Goal: Check status

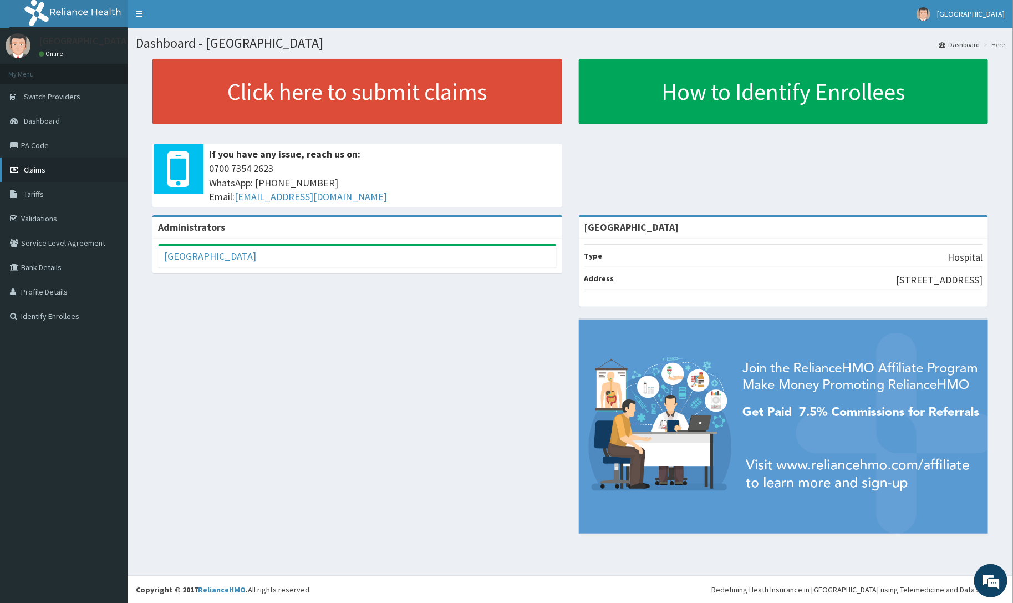
click at [47, 175] on link "Claims" at bounding box center [64, 169] width 128 height 24
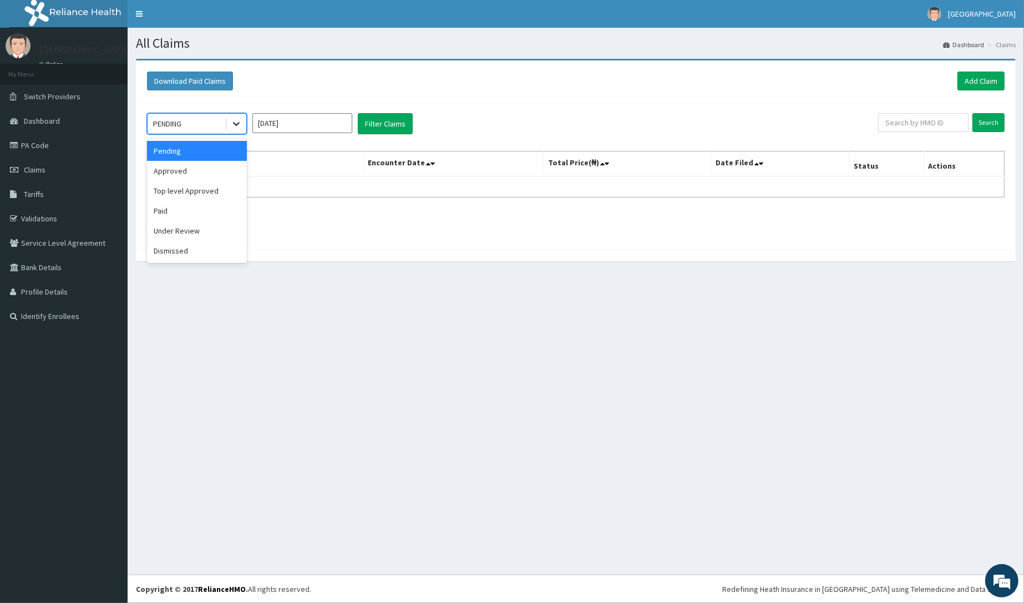
click at [241, 129] on icon at bounding box center [236, 123] width 11 height 11
click at [209, 173] on div "Approved" at bounding box center [197, 171] width 100 height 20
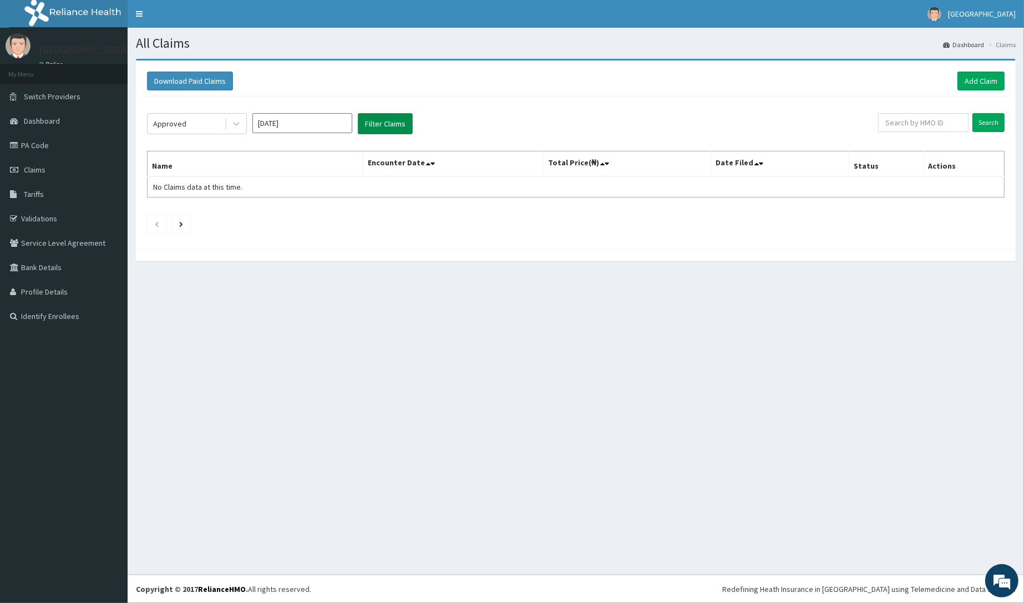
click at [389, 120] on button "Filter Claims" at bounding box center [385, 123] width 55 height 21
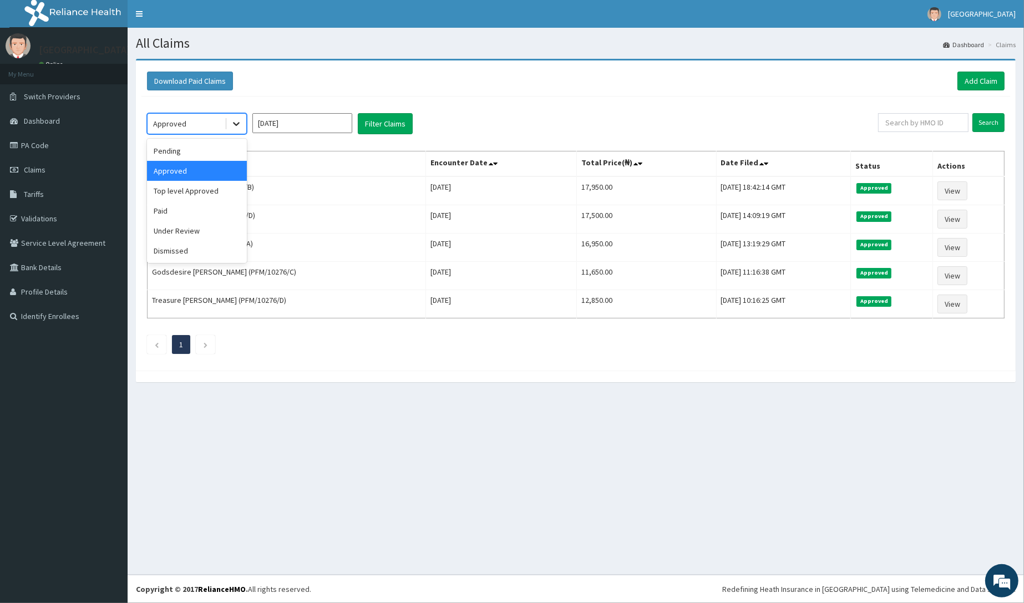
click at [236, 120] on icon at bounding box center [236, 123] width 11 height 11
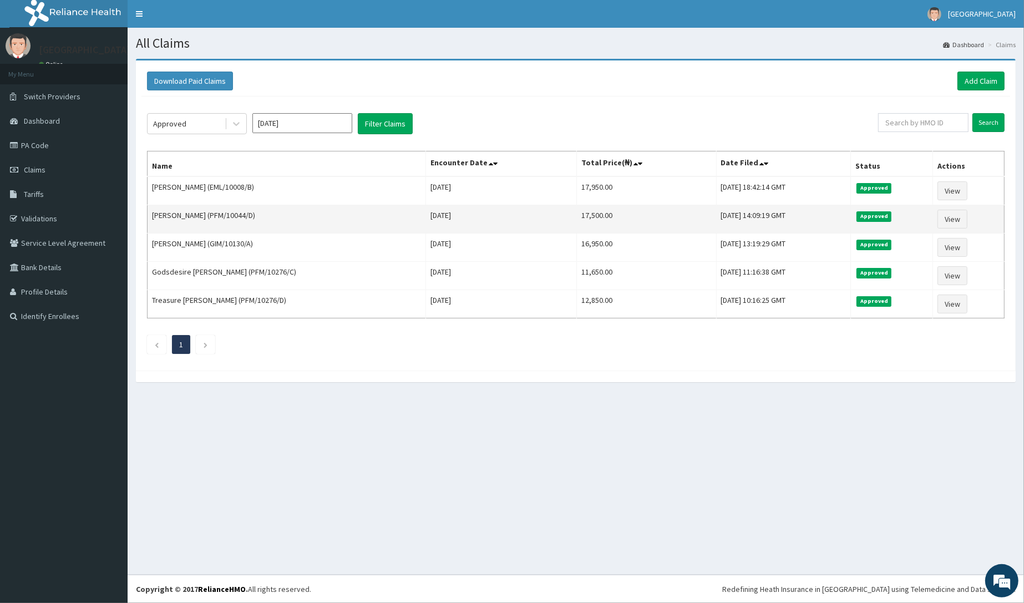
click at [355, 233] on td "[PERSON_NAME] (PFM/10044/D)" at bounding box center [287, 219] width 278 height 28
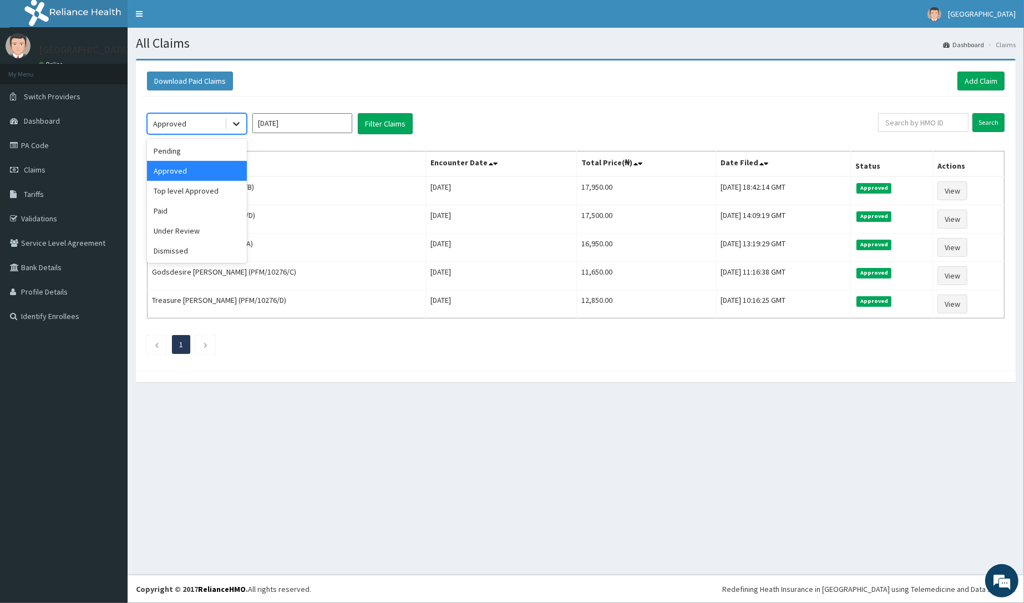
click at [237, 128] on icon at bounding box center [236, 123] width 11 height 11
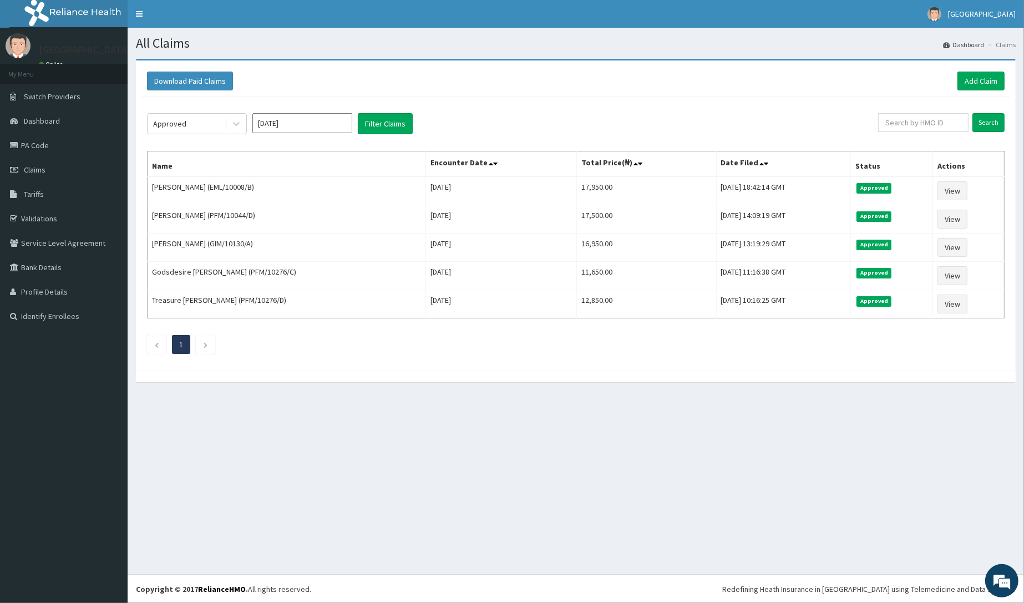
click at [642, 57] on section "Download Paid Claims Add Claim × Note you can only download claims within a max…" at bounding box center [576, 225] width 896 height 351
click at [32, 217] on link "Validations" at bounding box center [64, 218] width 128 height 24
